Goal: Use online tool/utility: Utilize a website feature to perform a specific function

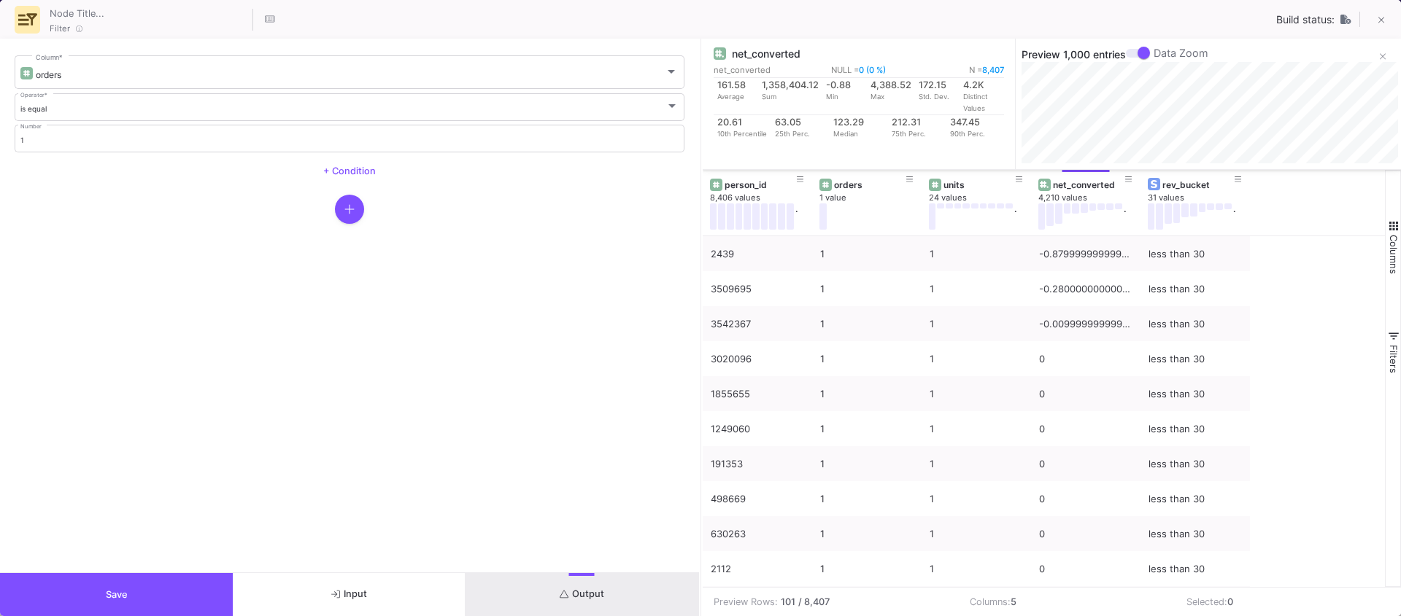
click at [106, 598] on span "Save" at bounding box center [117, 594] width 22 height 11
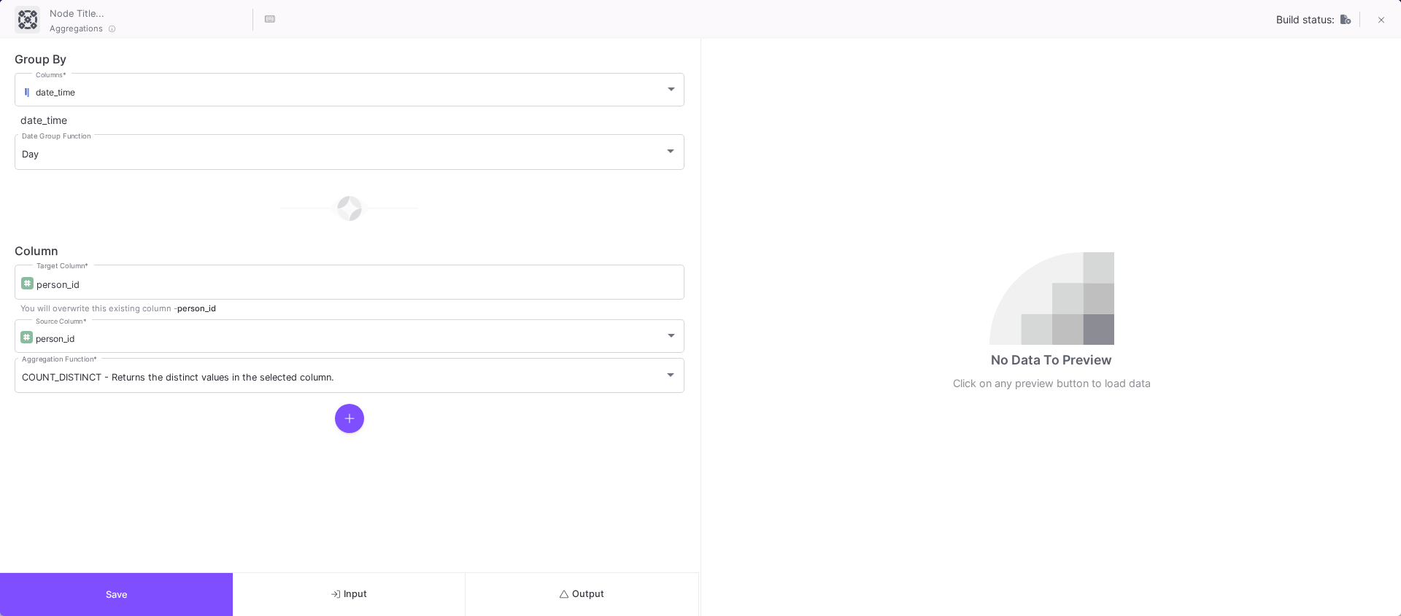
click at [621, 594] on button "Output" at bounding box center [581, 594] width 233 height 43
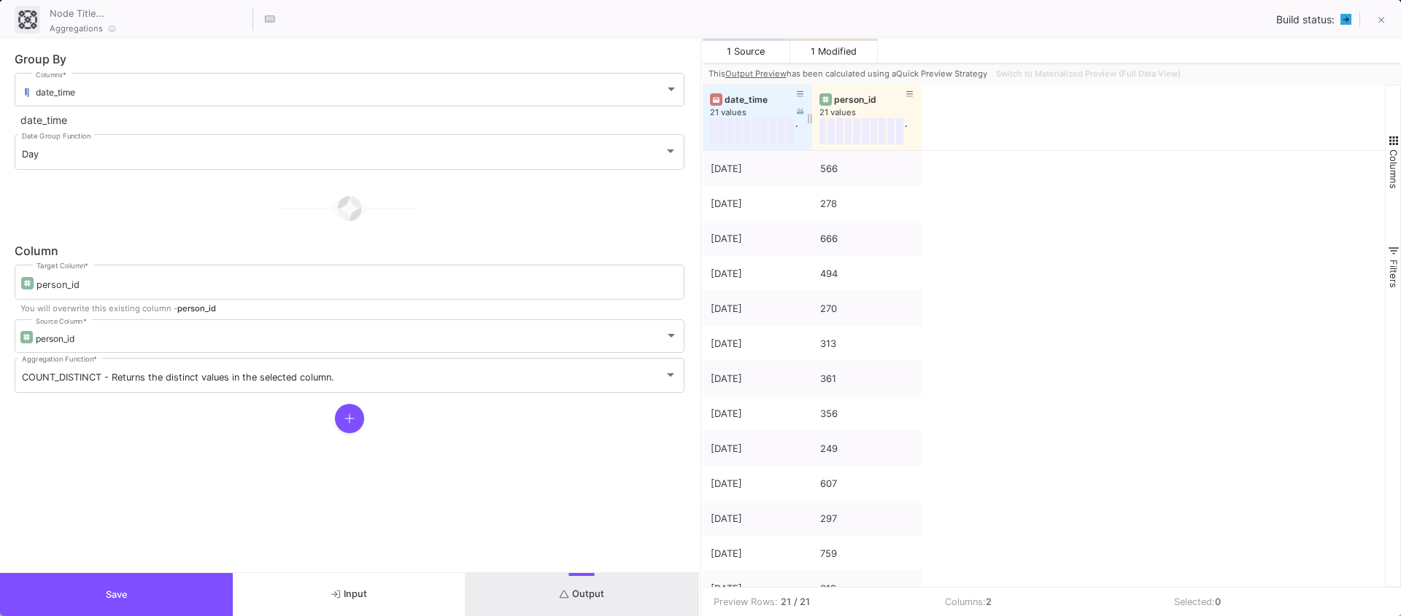
click at [730, 102] on div "date_time" at bounding box center [760, 99] width 72 height 11
click at [834, 166] on div "494" at bounding box center [866, 169] width 93 height 34
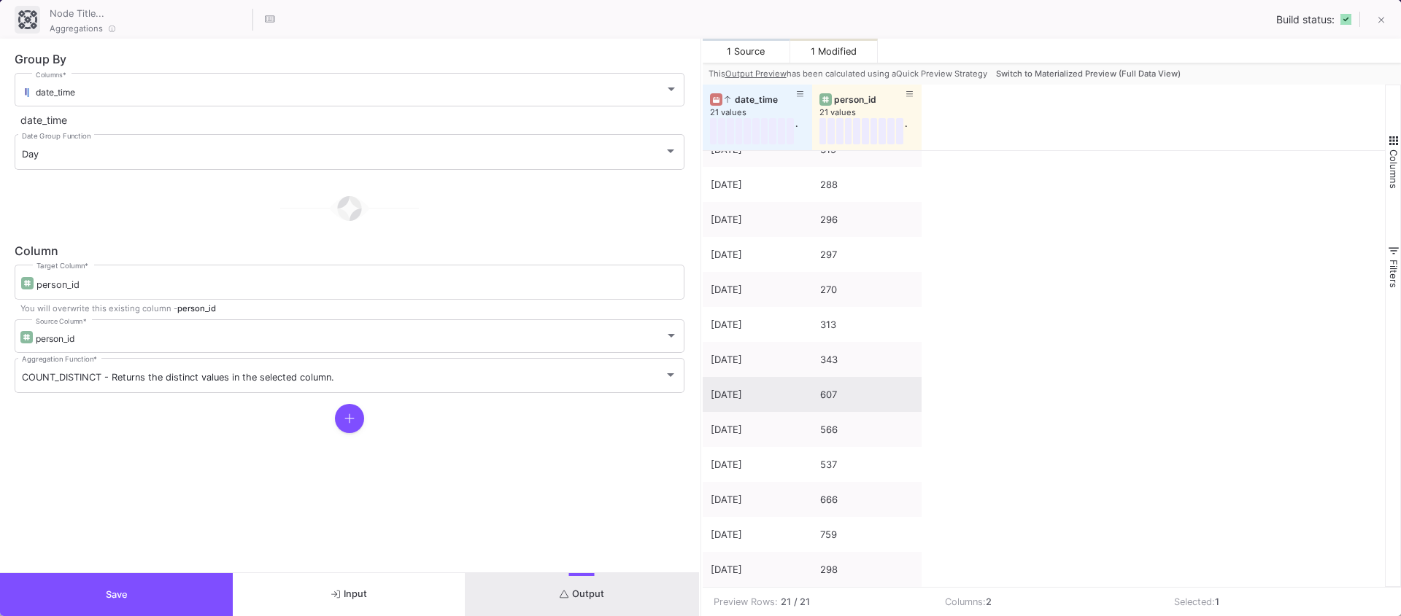
click at [856, 398] on div "607" at bounding box center [866, 395] width 93 height 34
click at [846, 416] on div "566" at bounding box center [866, 430] width 93 height 34
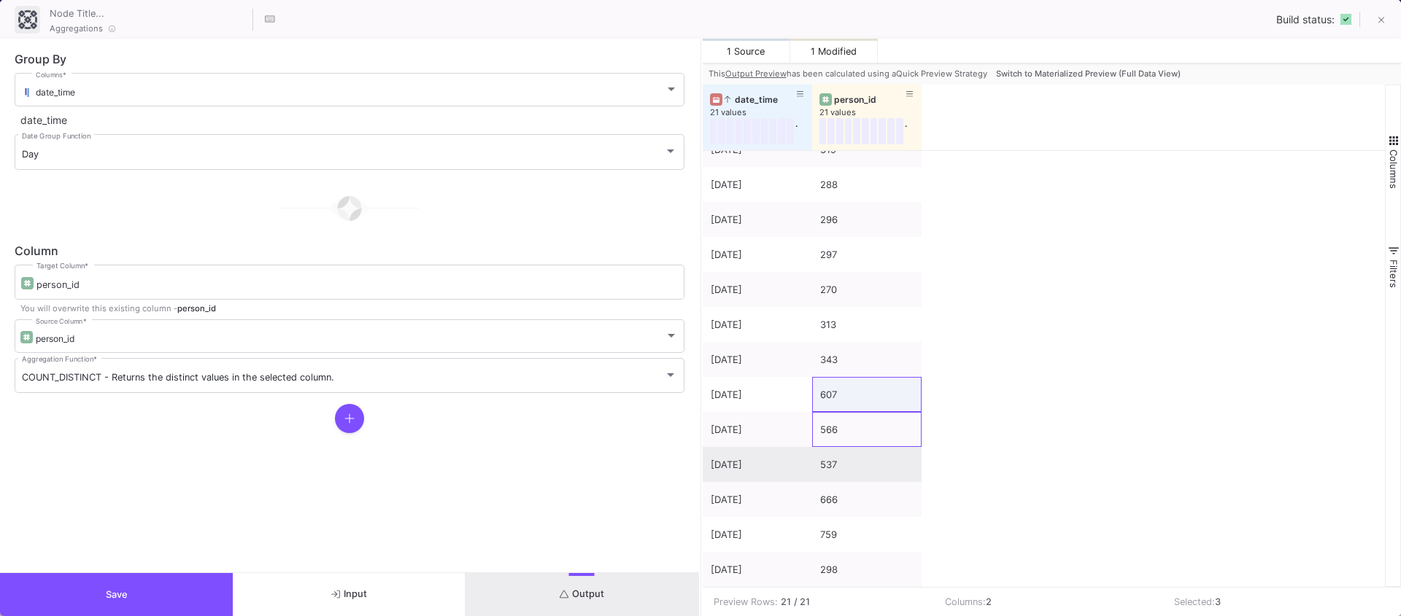
click at [831, 454] on div "537" at bounding box center [866, 465] width 93 height 34
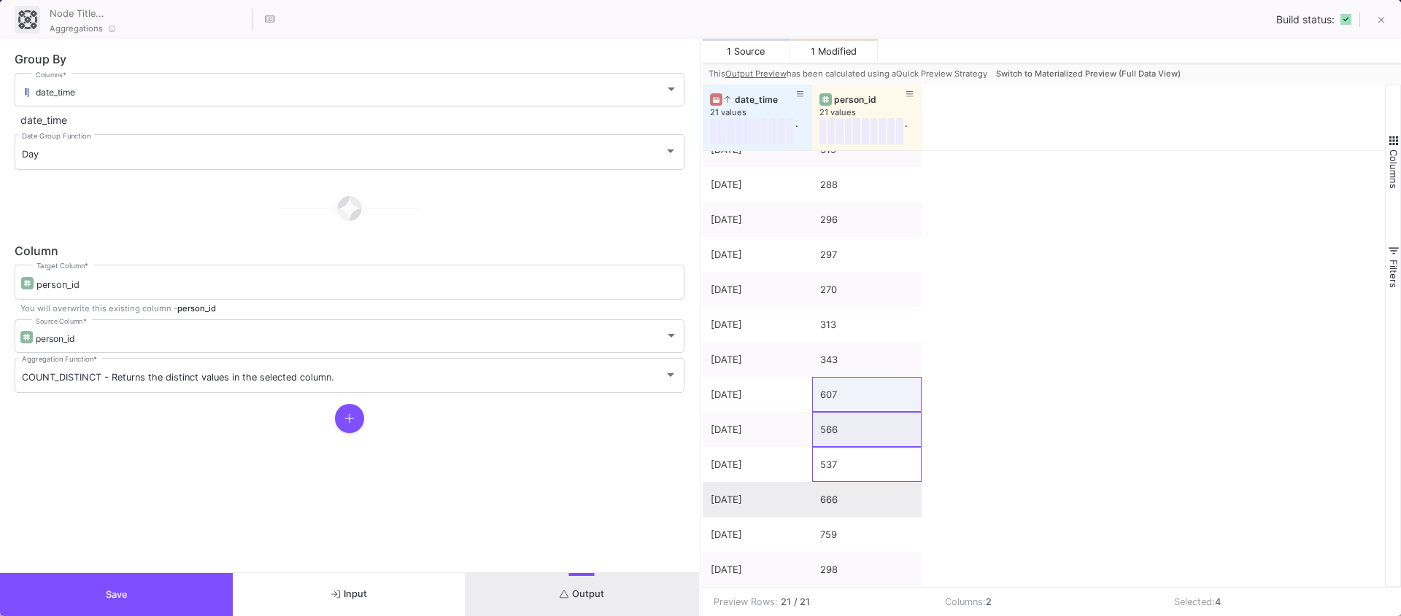
click at [827, 502] on div "666" at bounding box center [866, 500] width 93 height 34
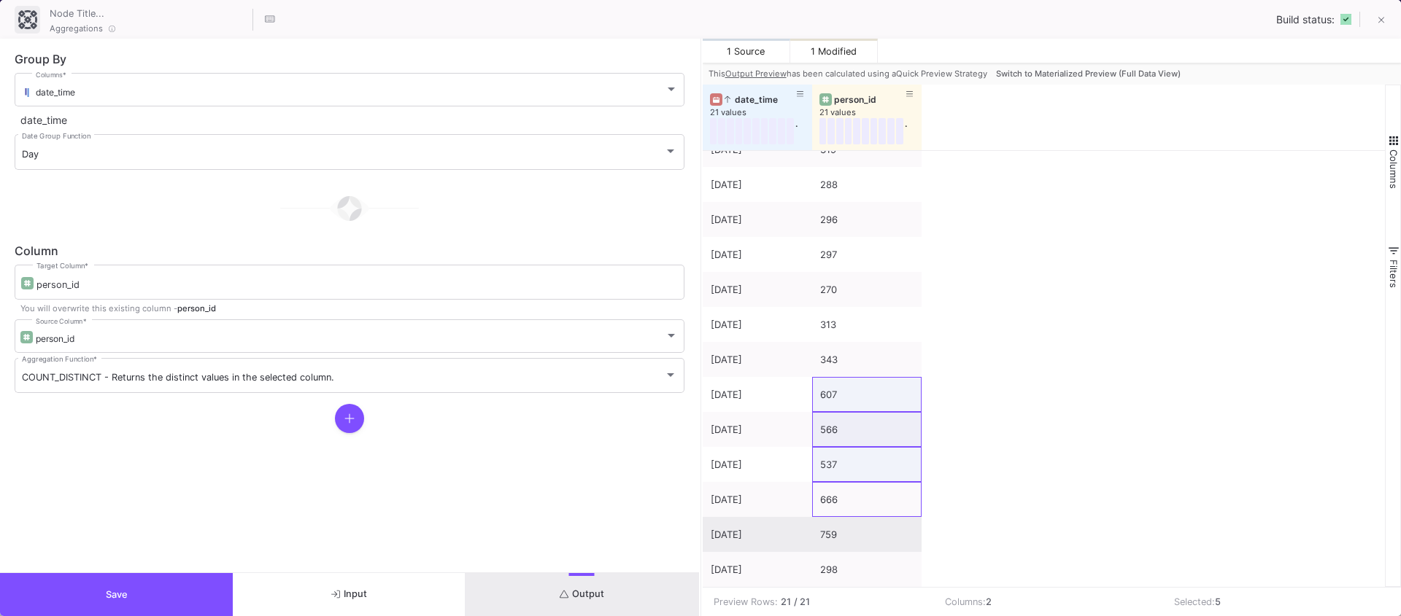
click at [829, 519] on div "759" at bounding box center [866, 535] width 93 height 34
click at [1072, 58] on div "1 Source 1 Modified" at bounding box center [1051, 51] width 699 height 24
click at [1069, 63] on button "Switch to Materialized Preview (Full Data View)" at bounding box center [1088, 74] width 190 height 22
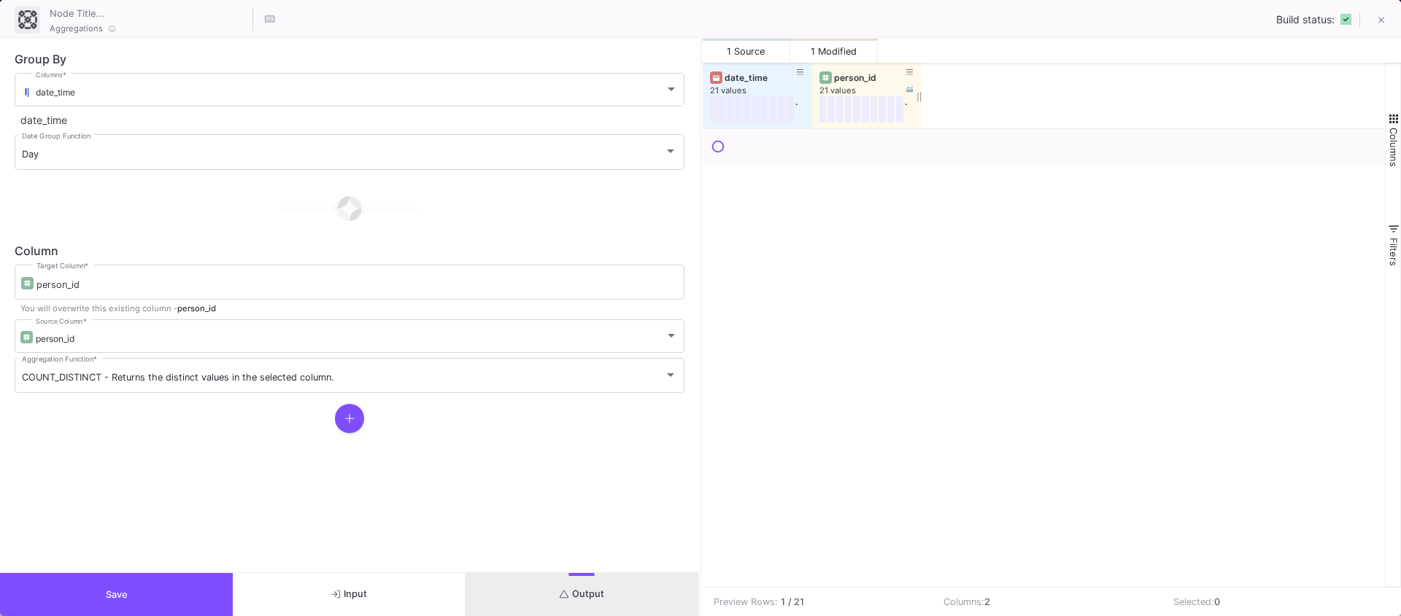
click at [849, 77] on div "person_id" at bounding box center [870, 77] width 72 height 11
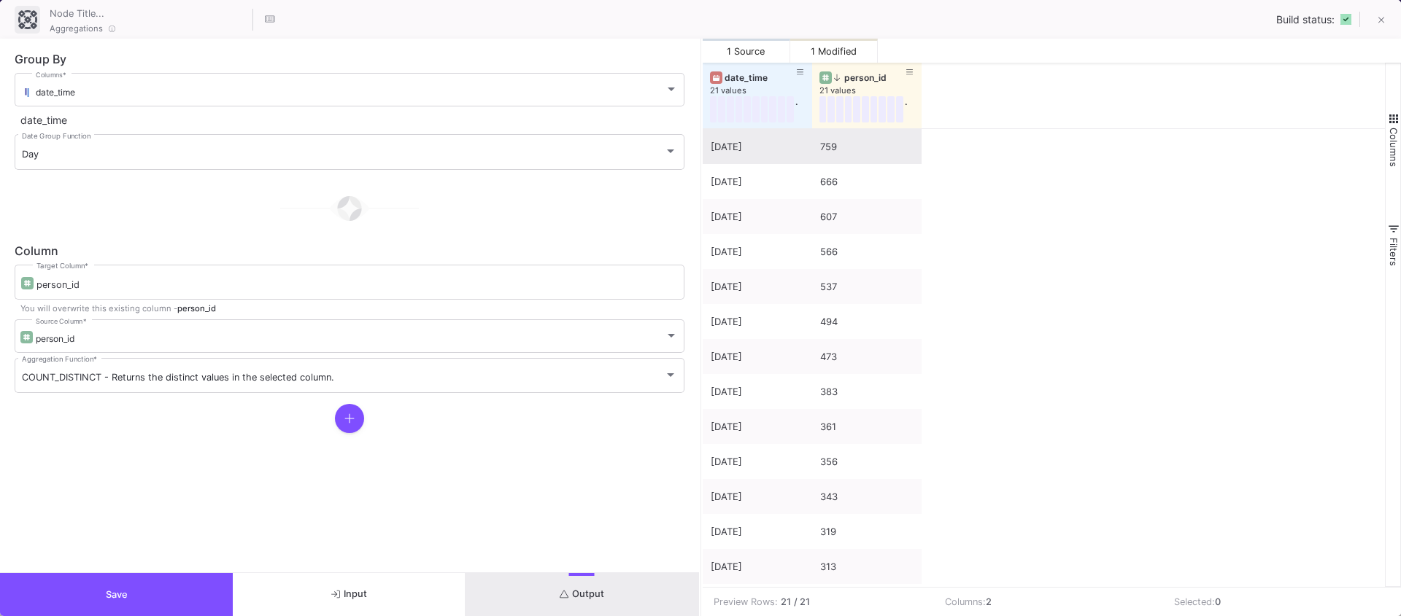
click at [837, 140] on div "759" at bounding box center [866, 147] width 93 height 34
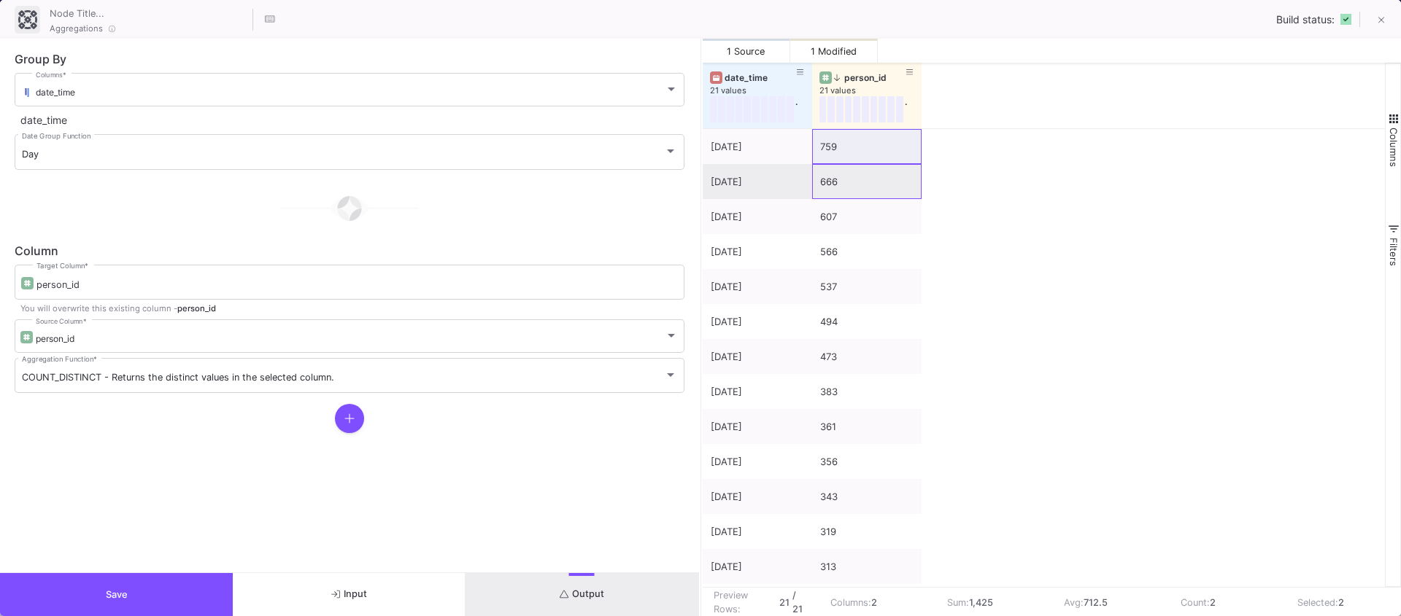
click at [831, 196] on div "666" at bounding box center [866, 182] width 93 height 34
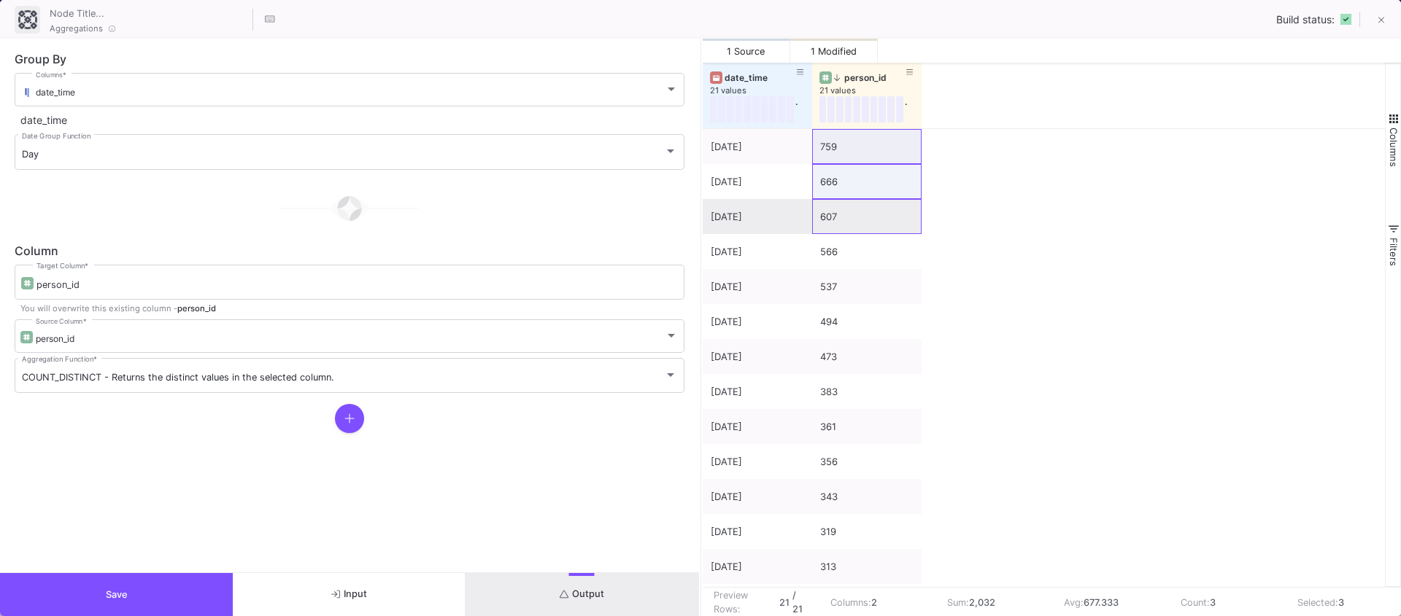
click at [829, 212] on div "607" at bounding box center [866, 217] width 93 height 34
click at [842, 261] on div "566" at bounding box center [866, 252] width 93 height 34
click at [837, 295] on div "537" at bounding box center [866, 287] width 93 height 34
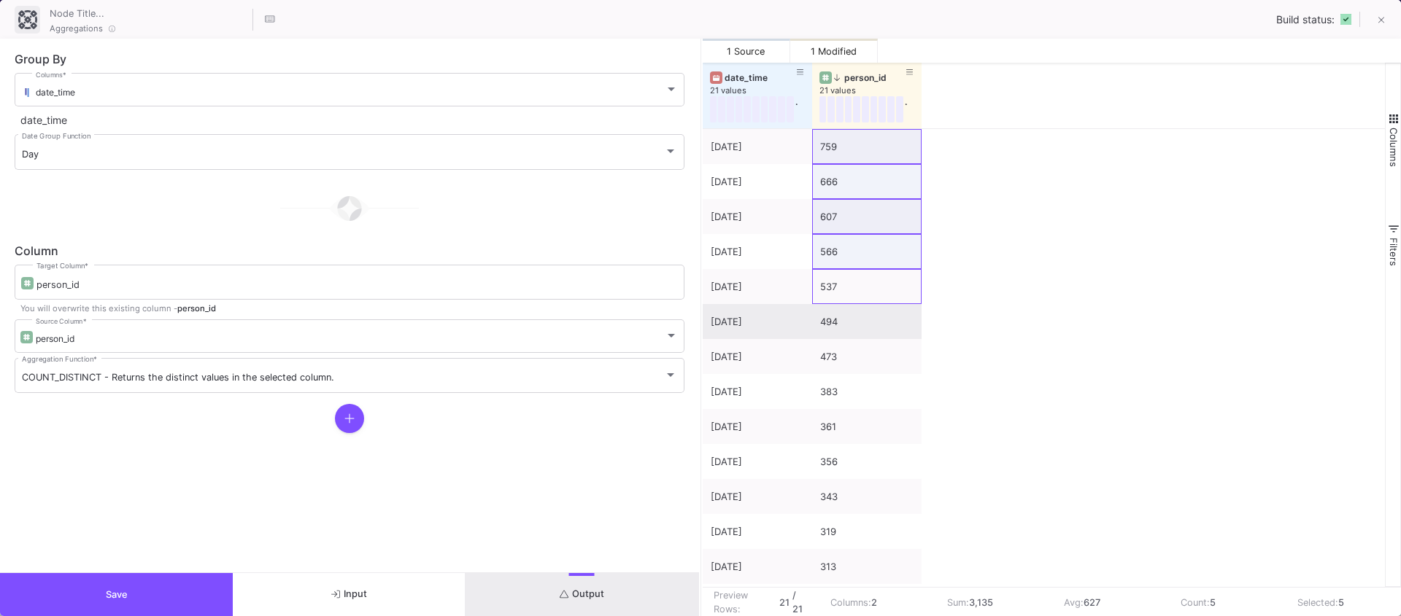
click at [830, 315] on div "494" at bounding box center [866, 322] width 93 height 34
